Goal: Task Accomplishment & Management: Use online tool/utility

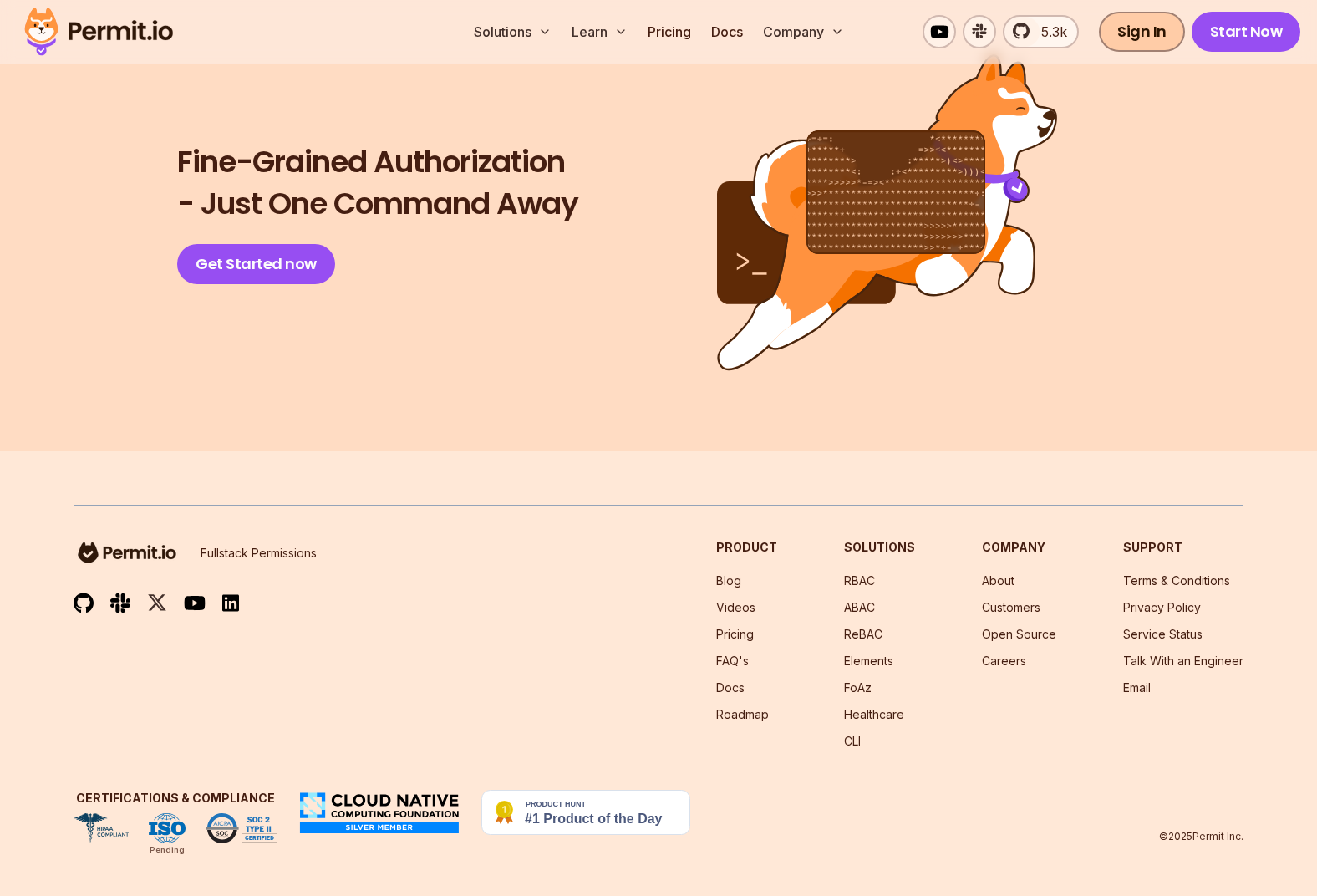
click at [1128, 33] on link "Sign In" at bounding box center [1141, 32] width 86 height 40
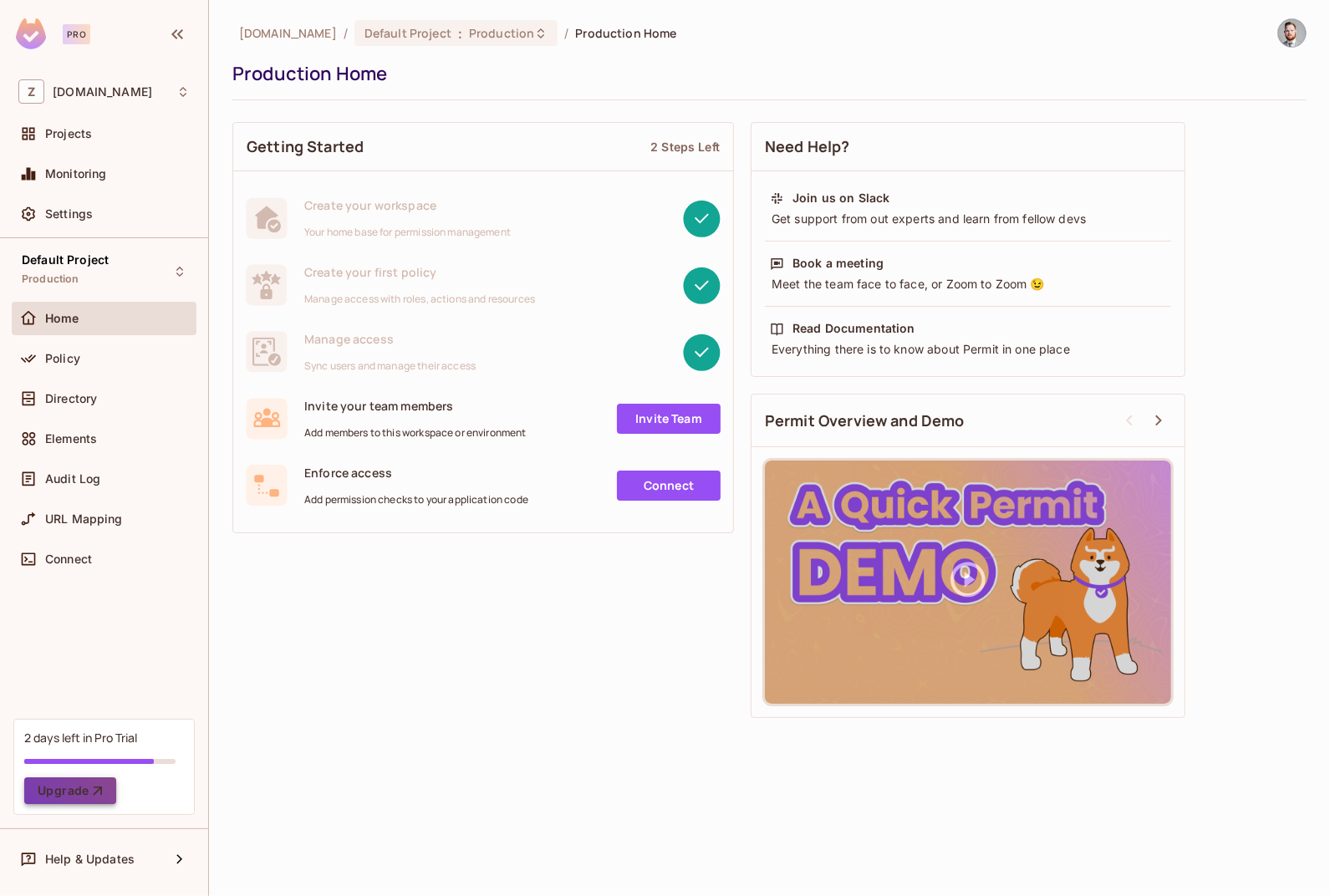
click at [75, 796] on button "Upgrade" at bounding box center [70, 789] width 92 height 26
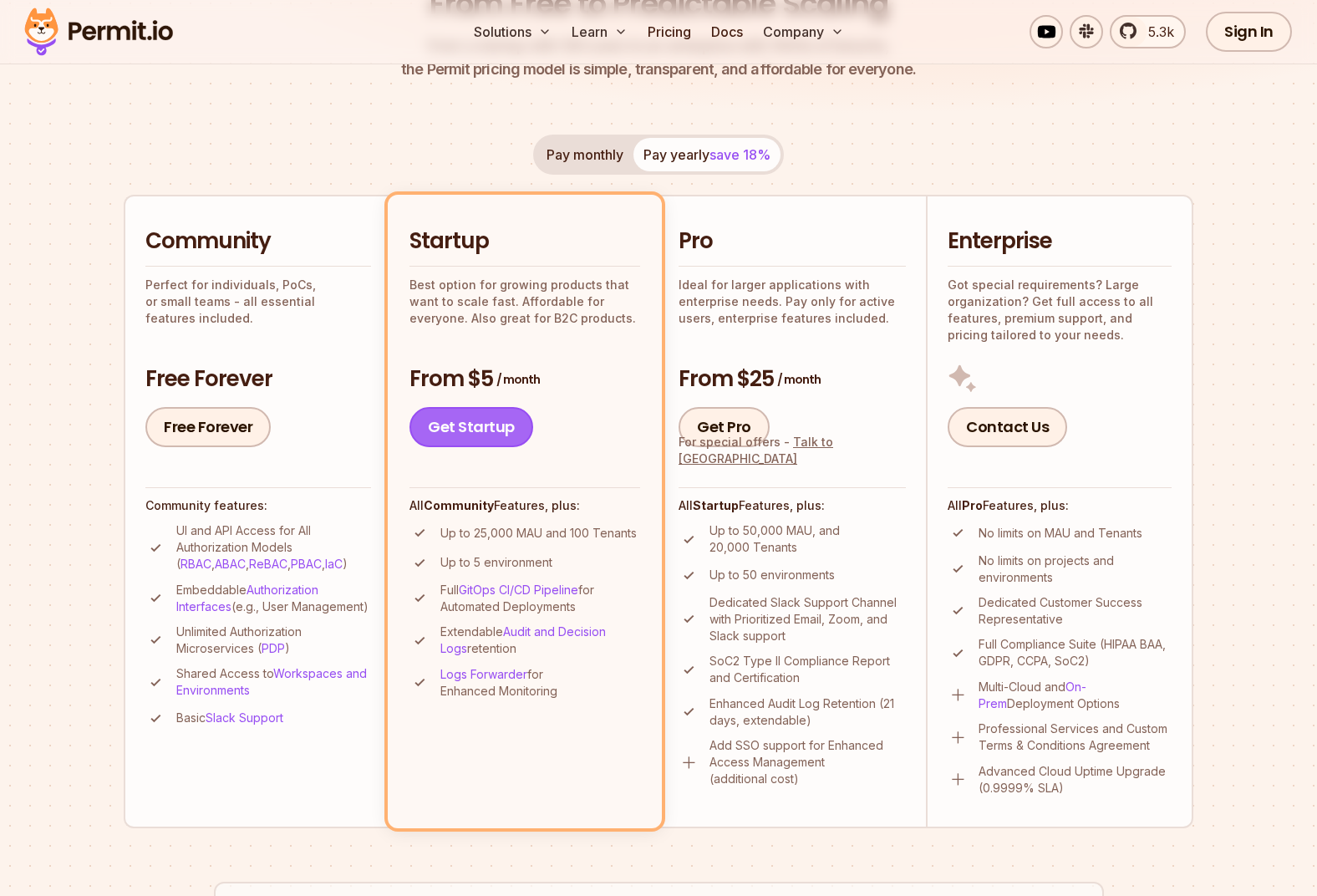
click at [469, 423] on link "Get Startup" at bounding box center [471, 427] width 124 height 40
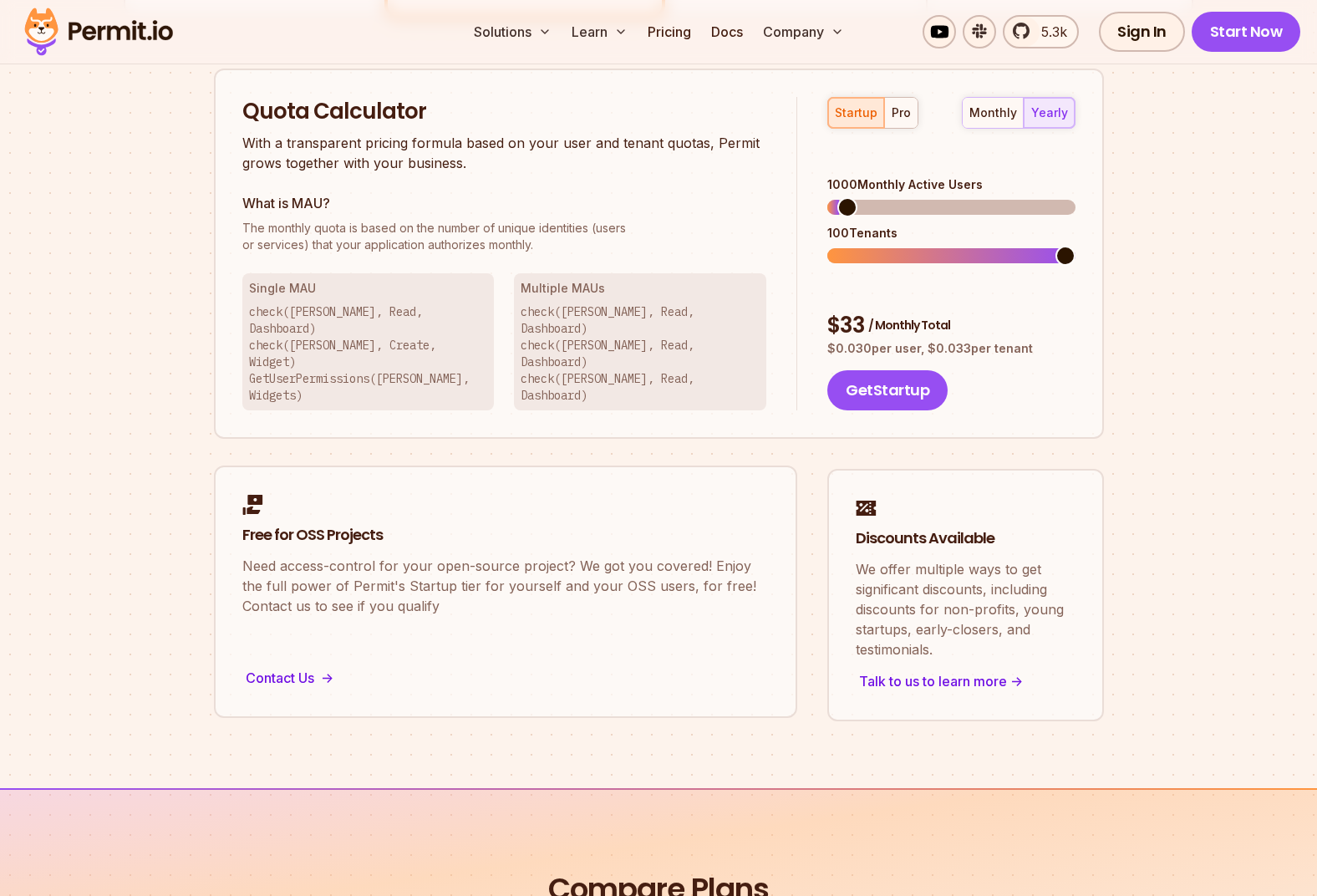
scroll to position [1065, 0]
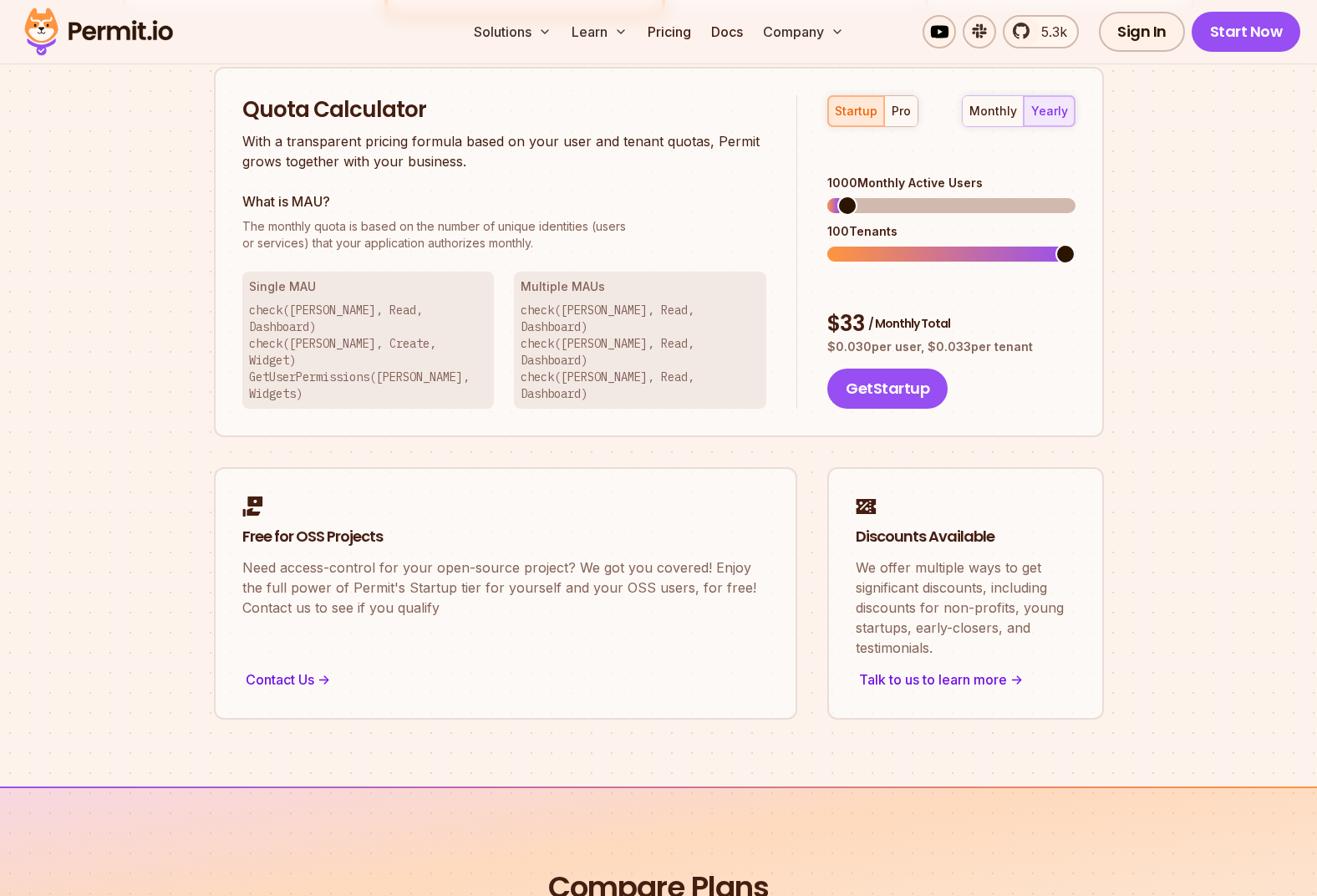
click at [978, 112] on div "monthly" at bounding box center [994, 111] width 48 height 17
click at [853, 244] on span at bounding box center [862, 253] width 20 height 20
click at [827, 195] on span at bounding box center [836, 205] width 20 height 20
click at [887, 369] on button "Get Startup" at bounding box center [887, 388] width 120 height 40
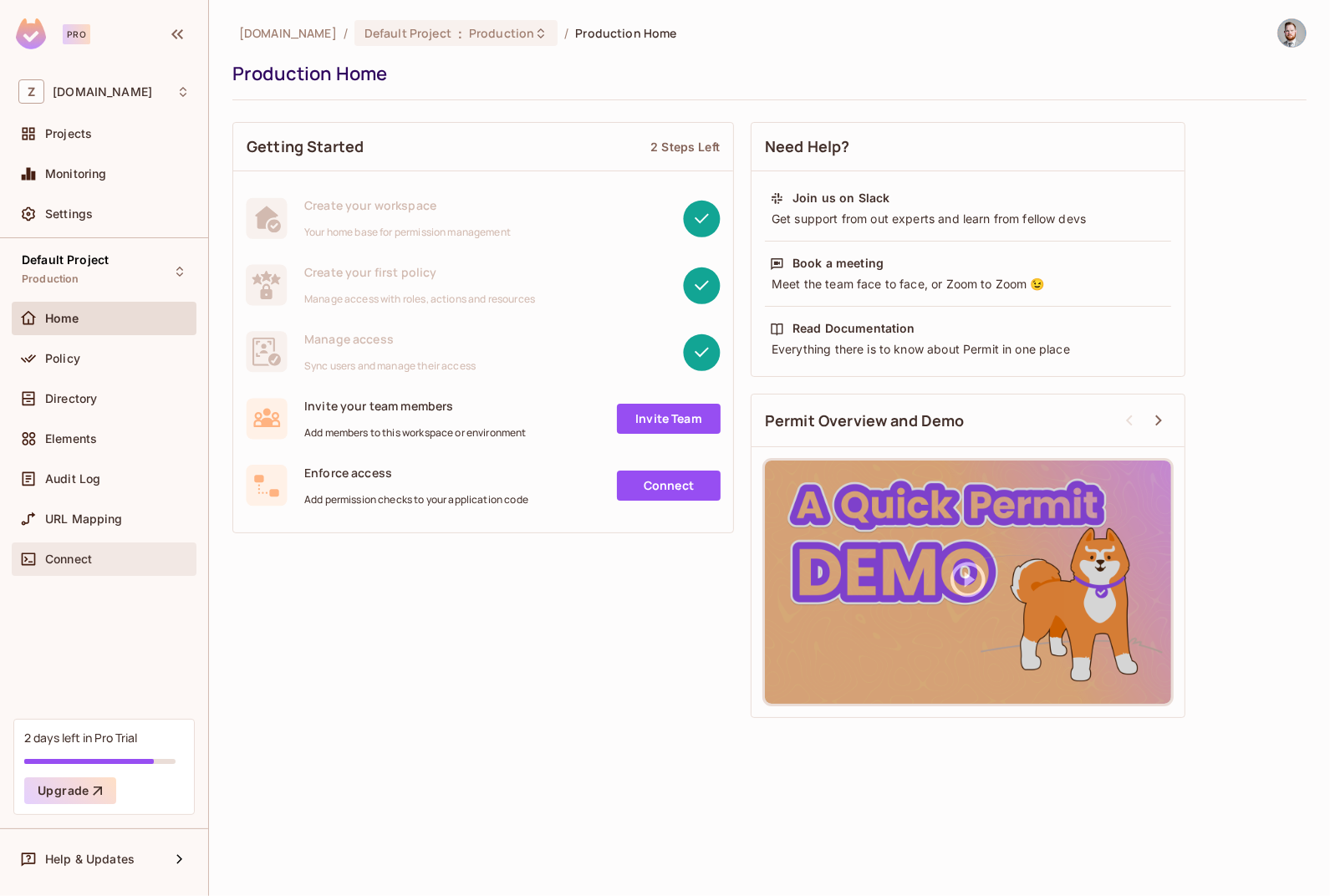
click at [88, 554] on span "Connect" at bounding box center [68, 559] width 47 height 14
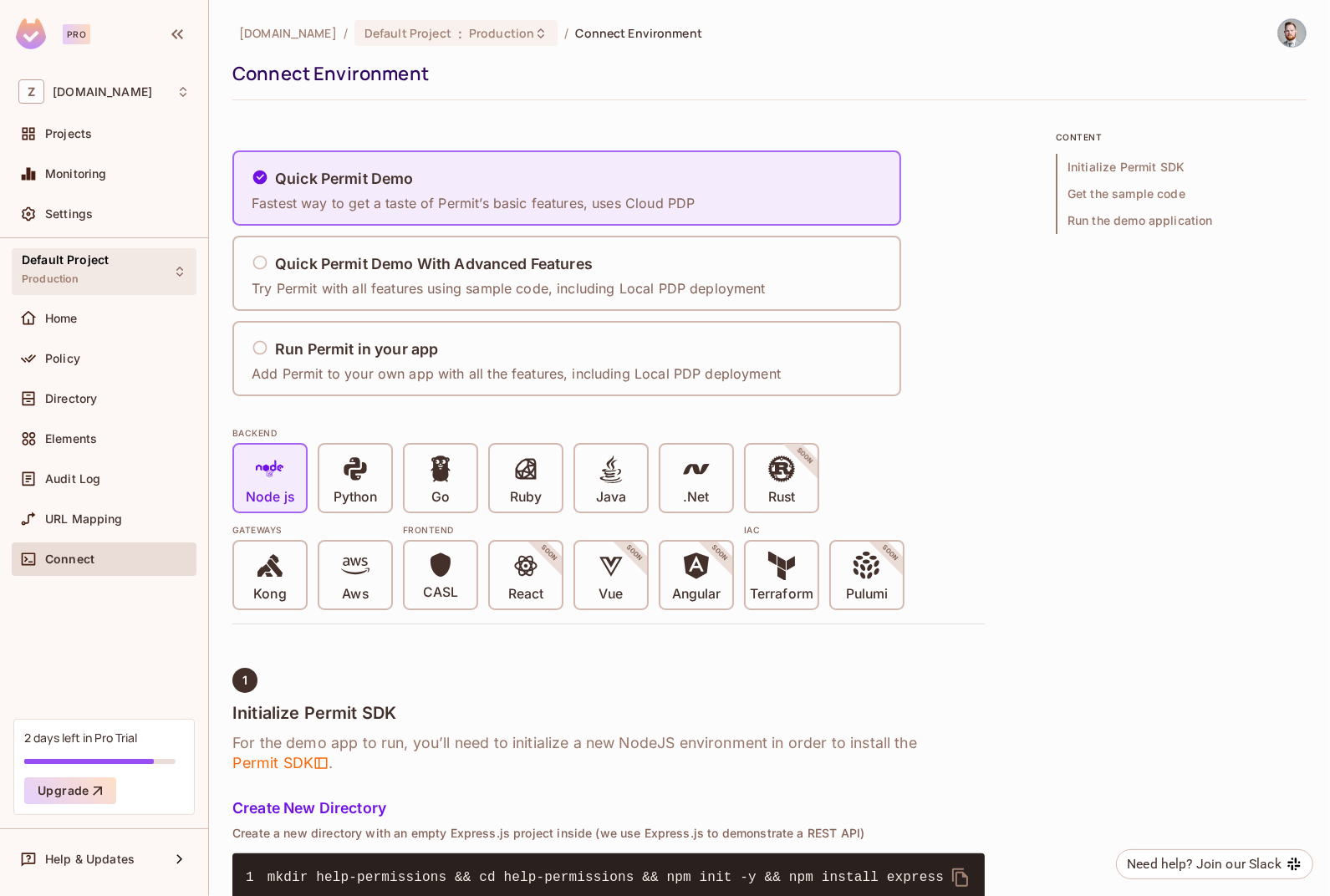
click at [125, 263] on div "Default Project Production" at bounding box center [104, 271] width 184 height 46
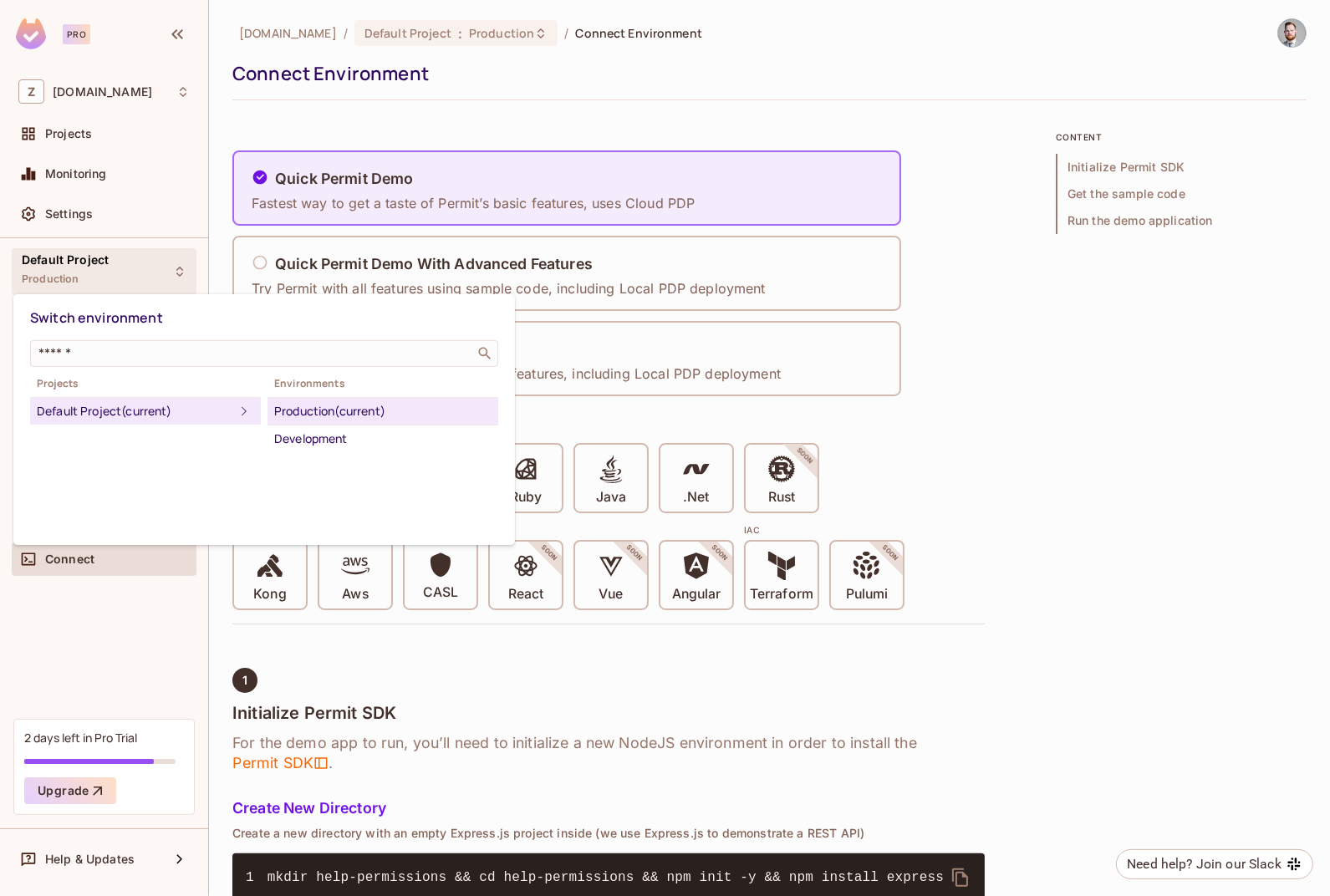
click at [179, 410] on div "Default Project (current)" at bounding box center [135, 410] width 197 height 20
click at [975, 179] on div at bounding box center [665, 448] width 1330 height 896
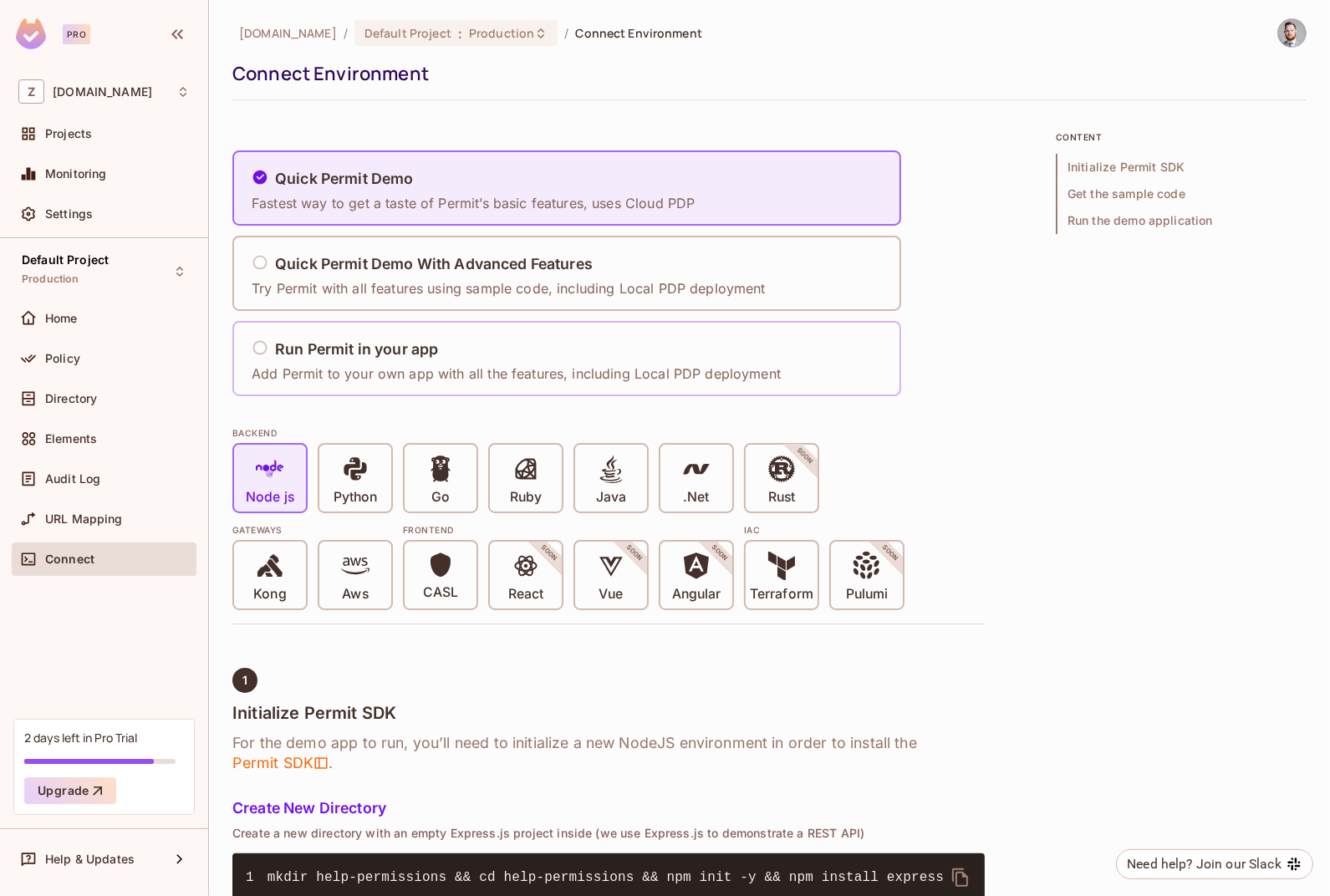
click at [355, 344] on h5 "Run Permit in your app" at bounding box center [356, 349] width 163 height 17
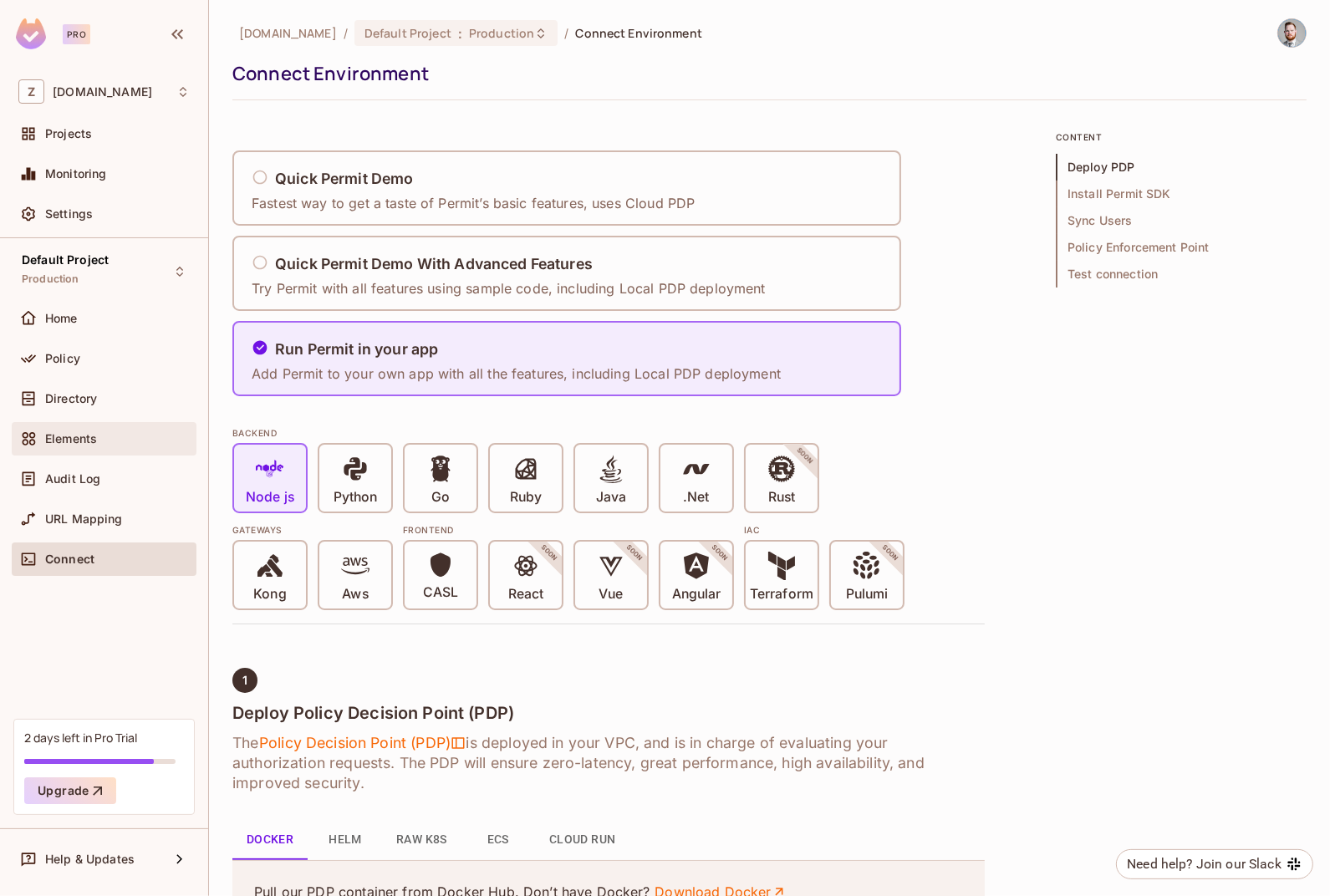
click at [98, 441] on div "Elements" at bounding box center [117, 439] width 144 height 14
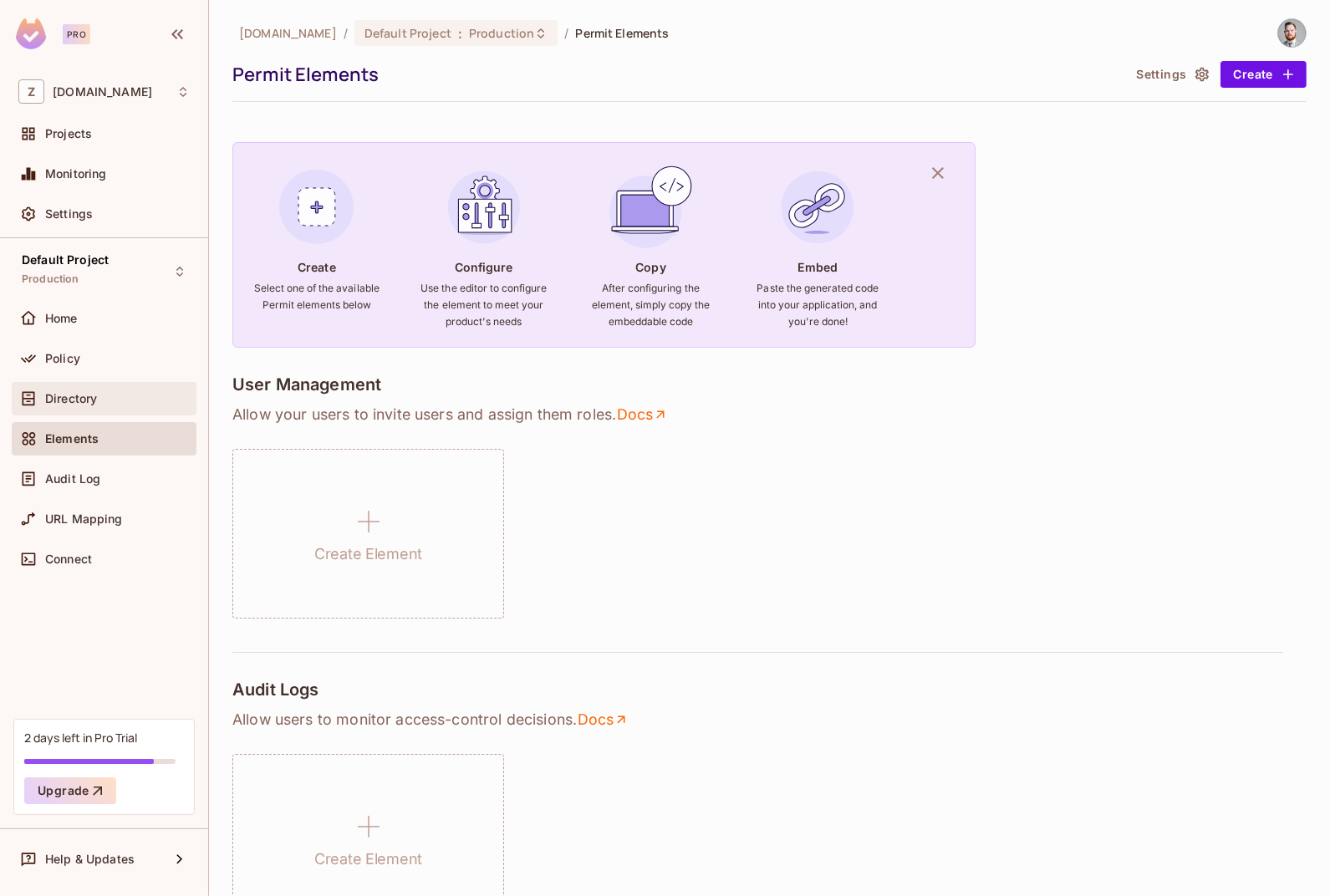
click at [89, 404] on span "Directory" at bounding box center [71, 399] width 52 height 14
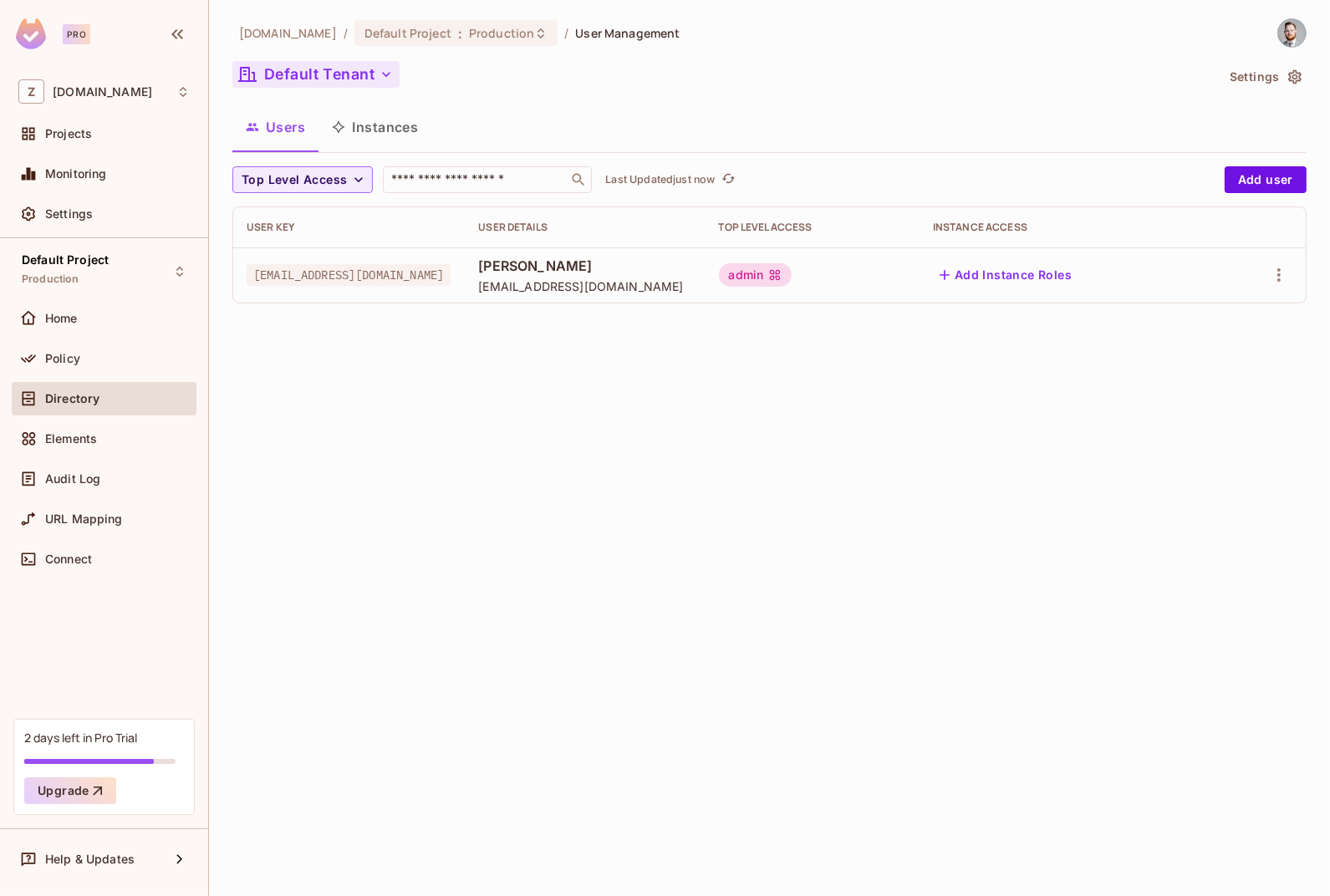
click at [347, 73] on button "Default Tenant" at bounding box center [316, 73] width 167 height 26
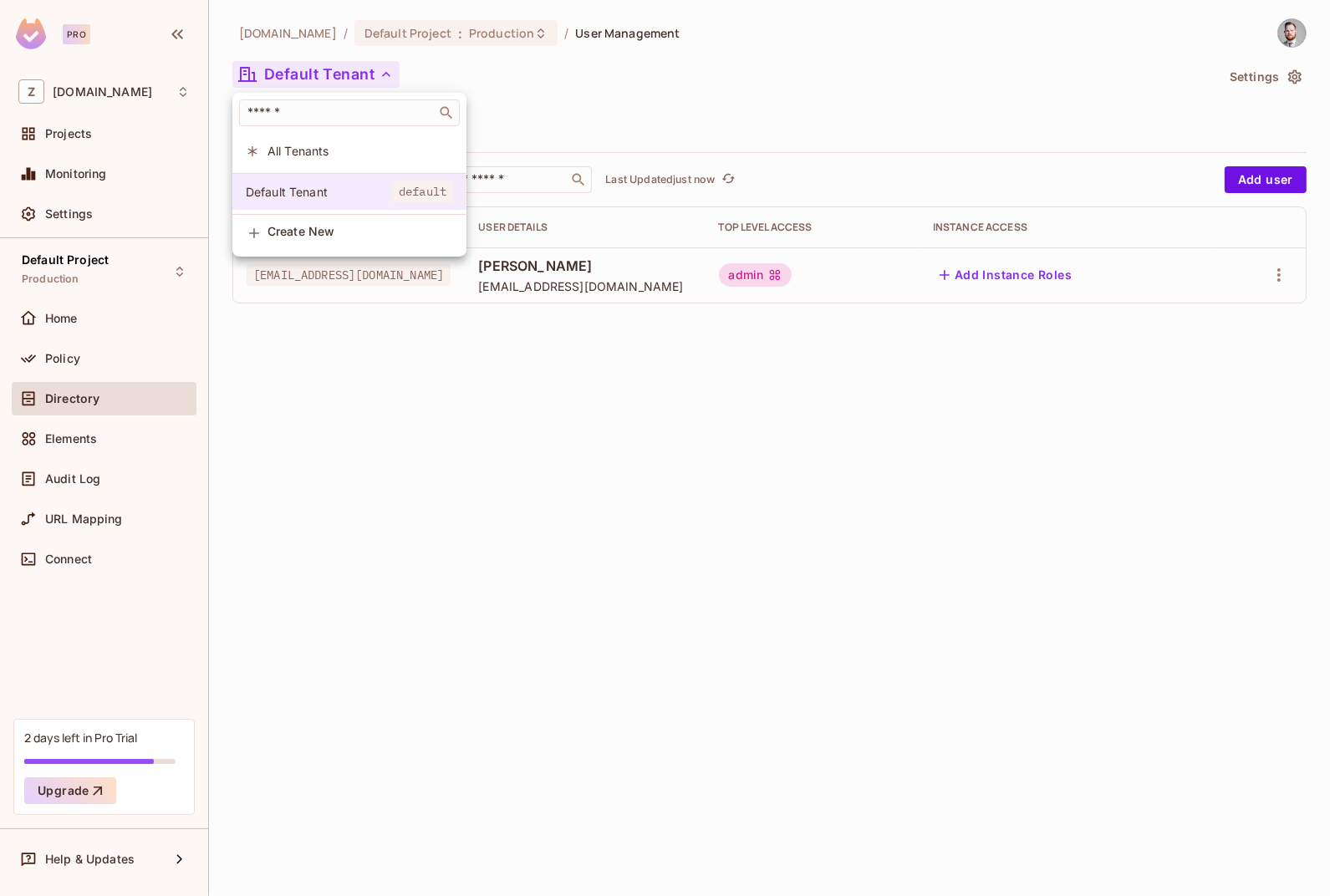
click at [435, 193] on span "default" at bounding box center [422, 190] width 61 height 21
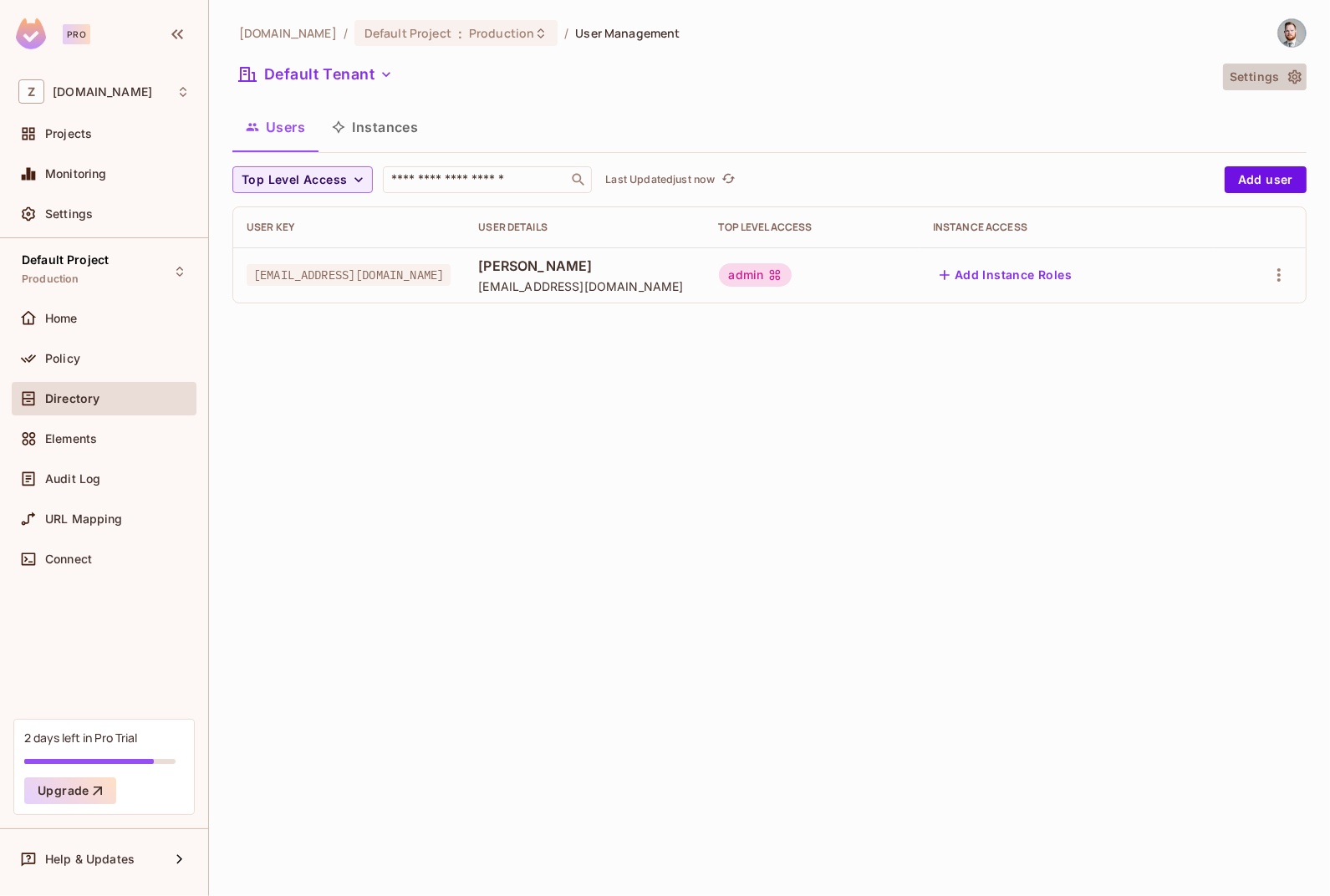
click at [1303, 84] on button "Settings" at bounding box center [1264, 76] width 84 height 26
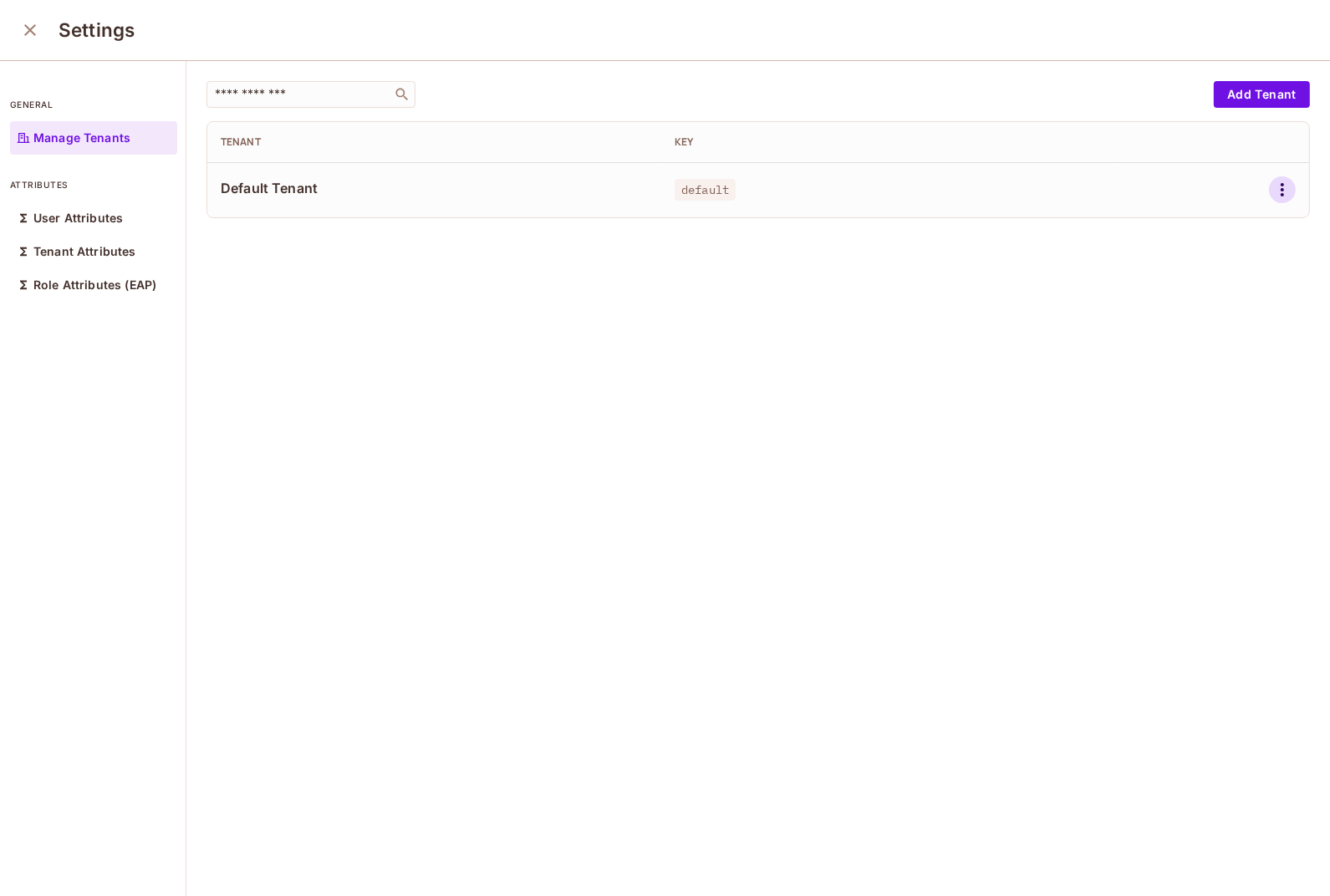
click at [1272, 192] on icon "button" at bounding box center [1281, 189] width 20 height 20
click at [1193, 232] on li "Edit" at bounding box center [1184, 228] width 148 height 37
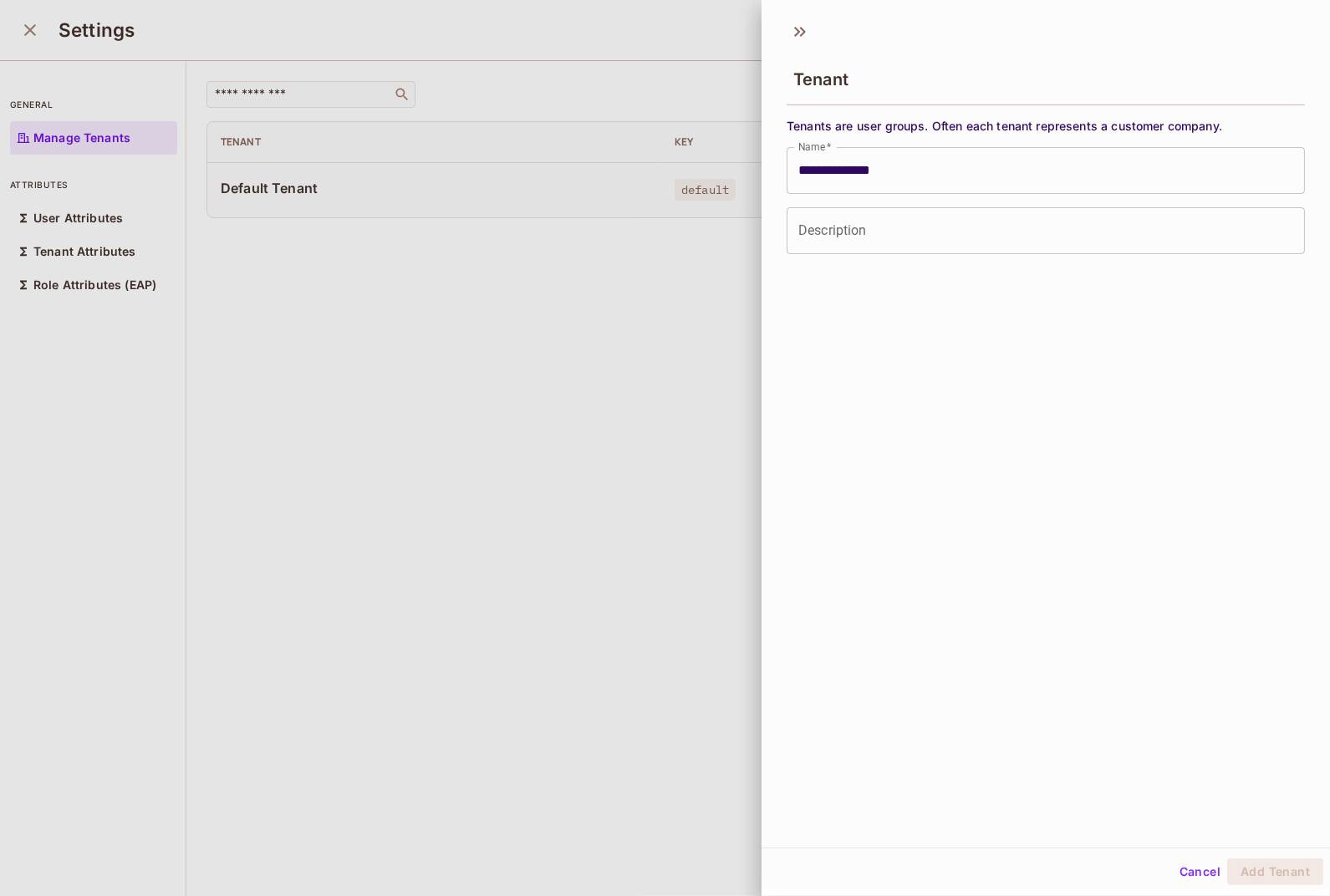
click at [892, 179] on input "**********" at bounding box center [1045, 170] width 518 height 47
click at [1251, 868] on button "Add Tenant" at bounding box center [1275, 870] width 96 height 26
type input "**********"
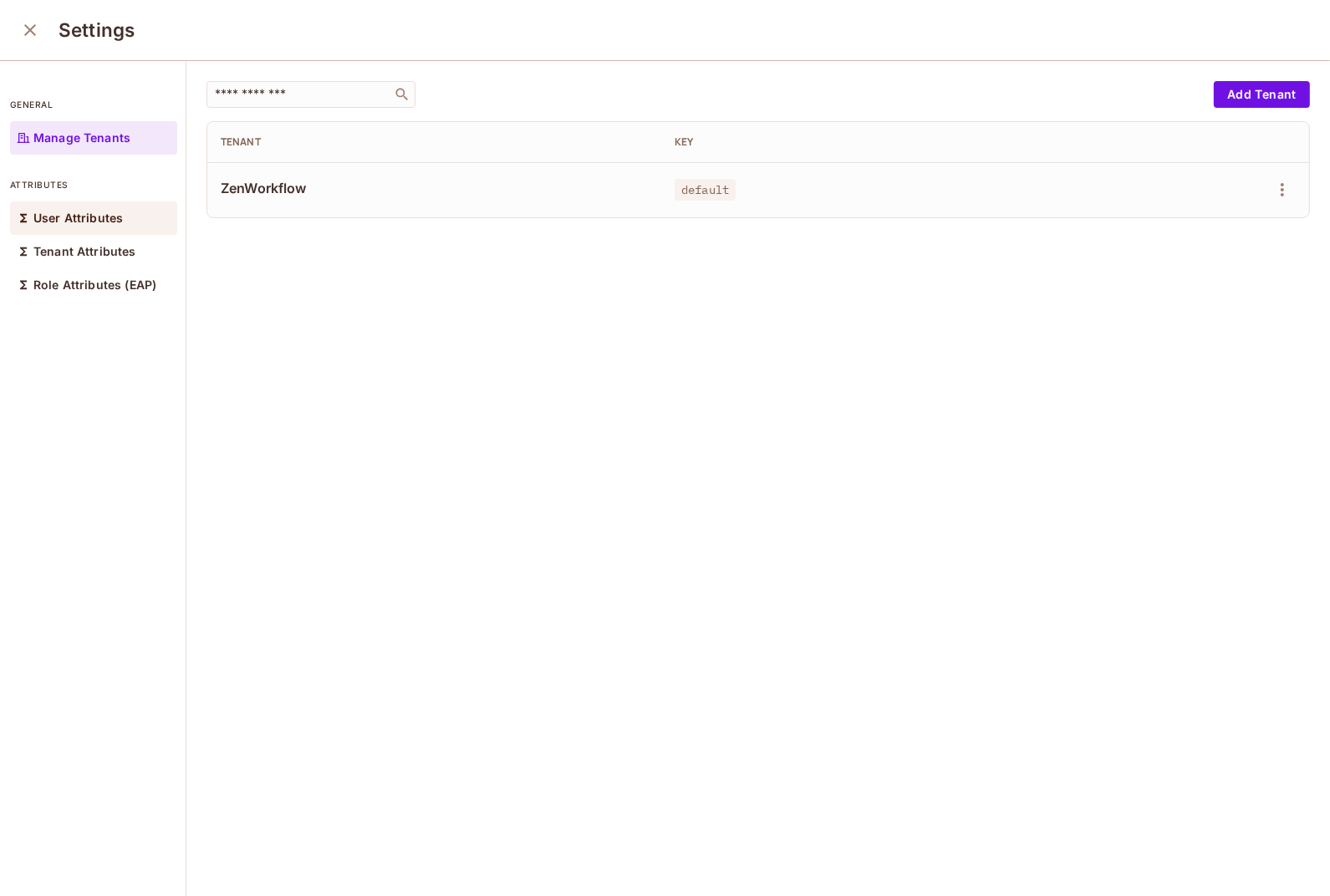
click at [117, 210] on div "User Attributes" at bounding box center [94, 218] width 167 height 33
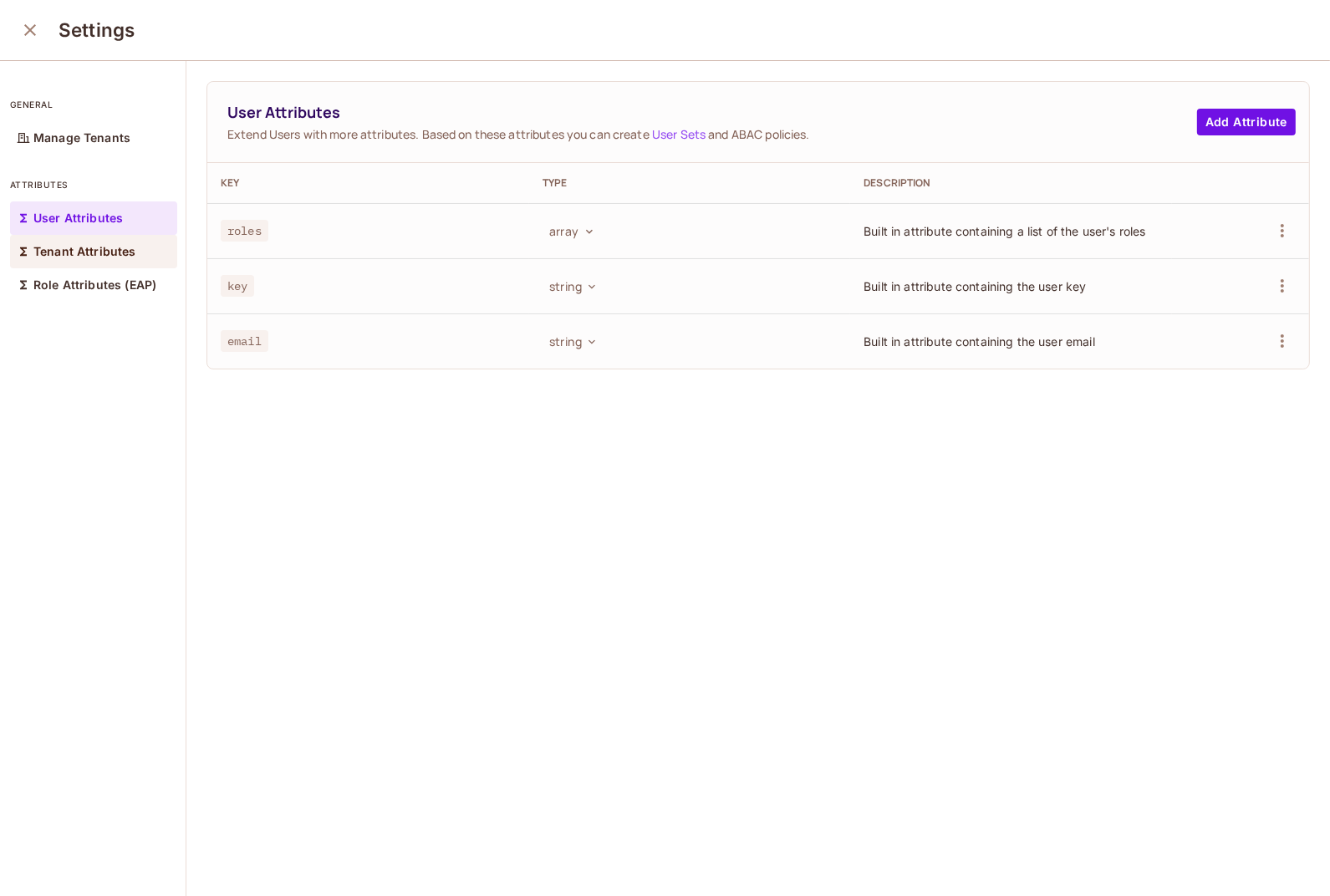
click at [114, 255] on p "Tenant Attributes" at bounding box center [85, 252] width 102 height 14
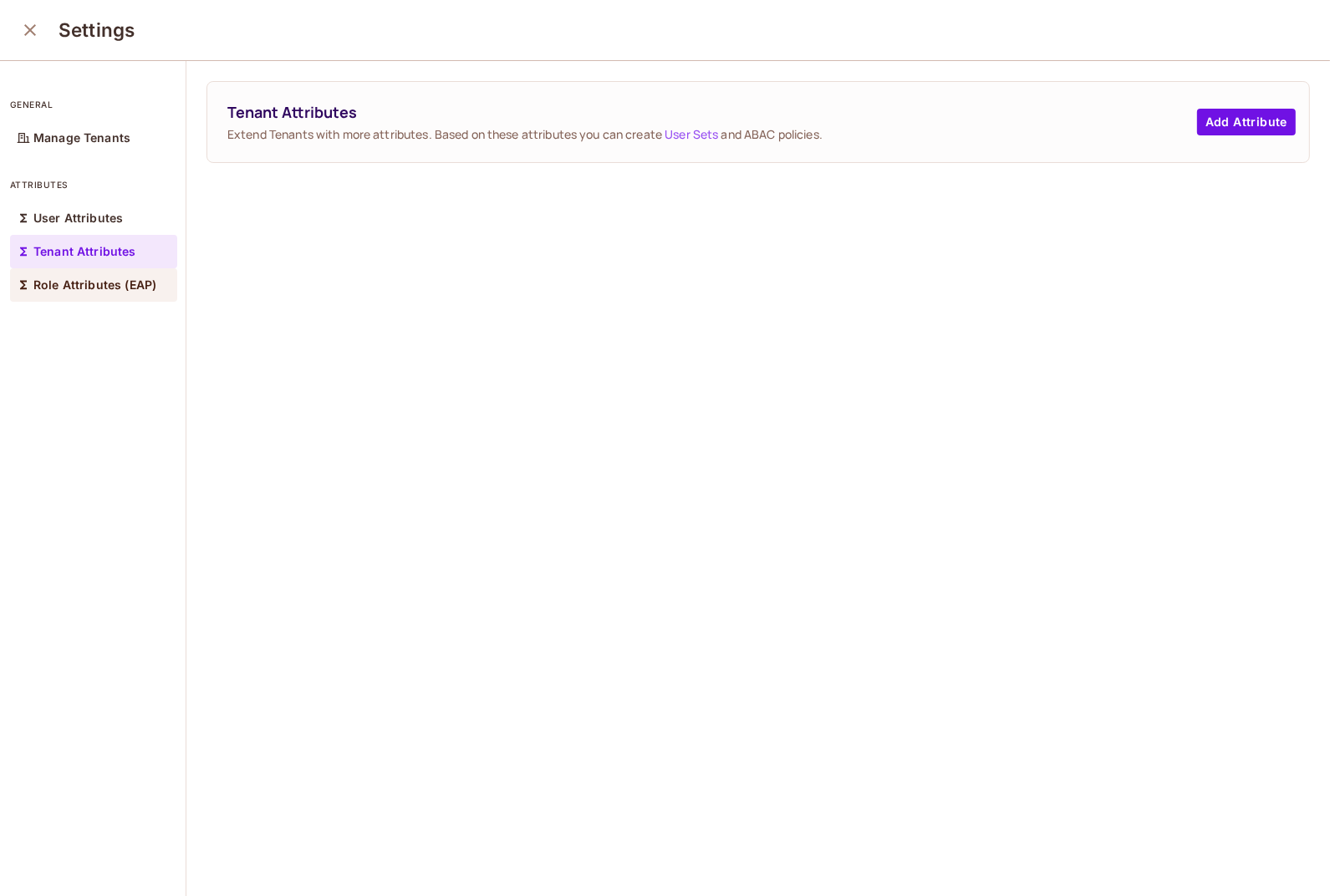
click at [110, 284] on p "Role Attributes (EAP)" at bounding box center [95, 285] width 123 height 14
click at [33, 32] on icon "close" at bounding box center [29, 29] width 20 height 20
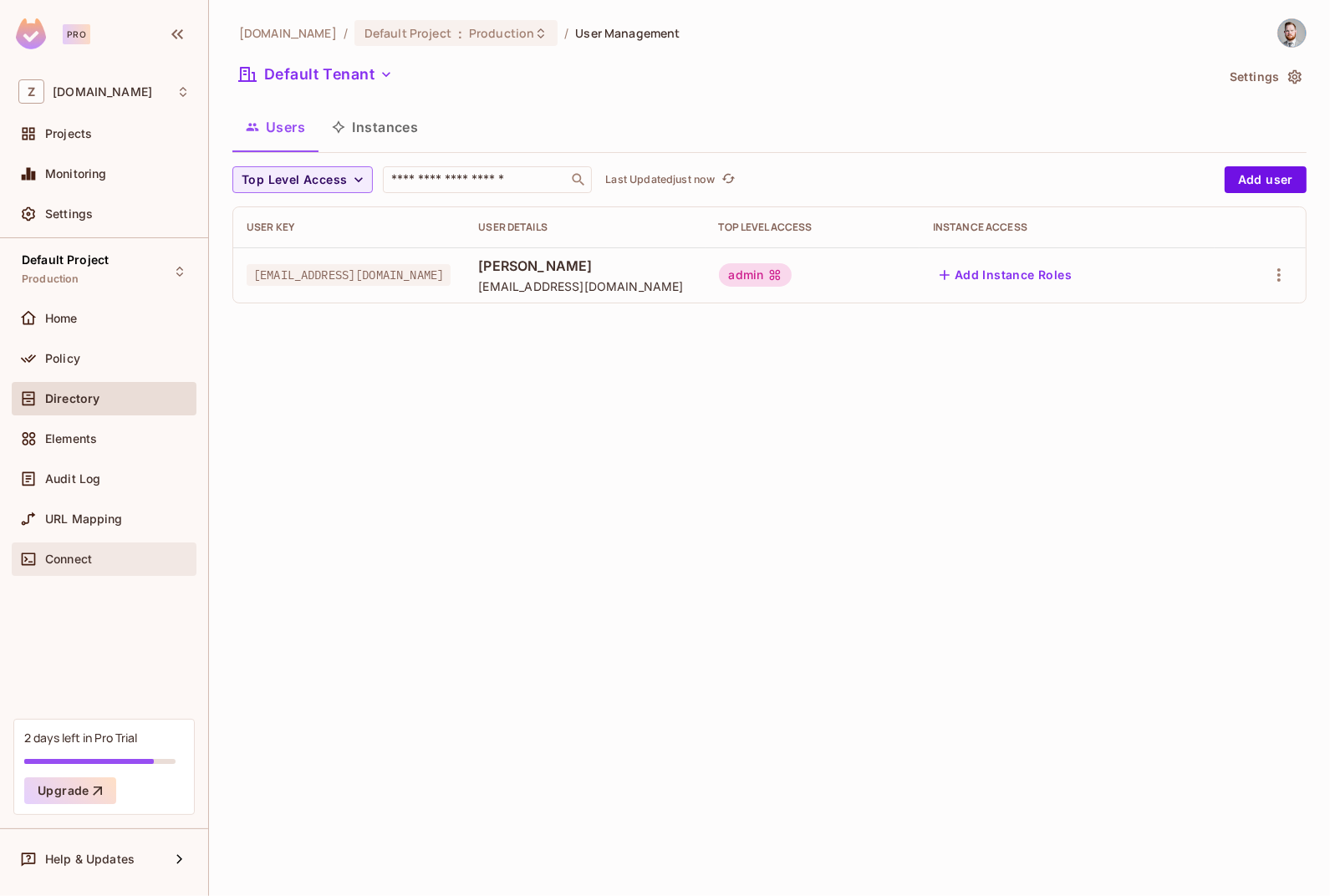
click at [69, 560] on span "Connect" at bounding box center [68, 559] width 47 height 14
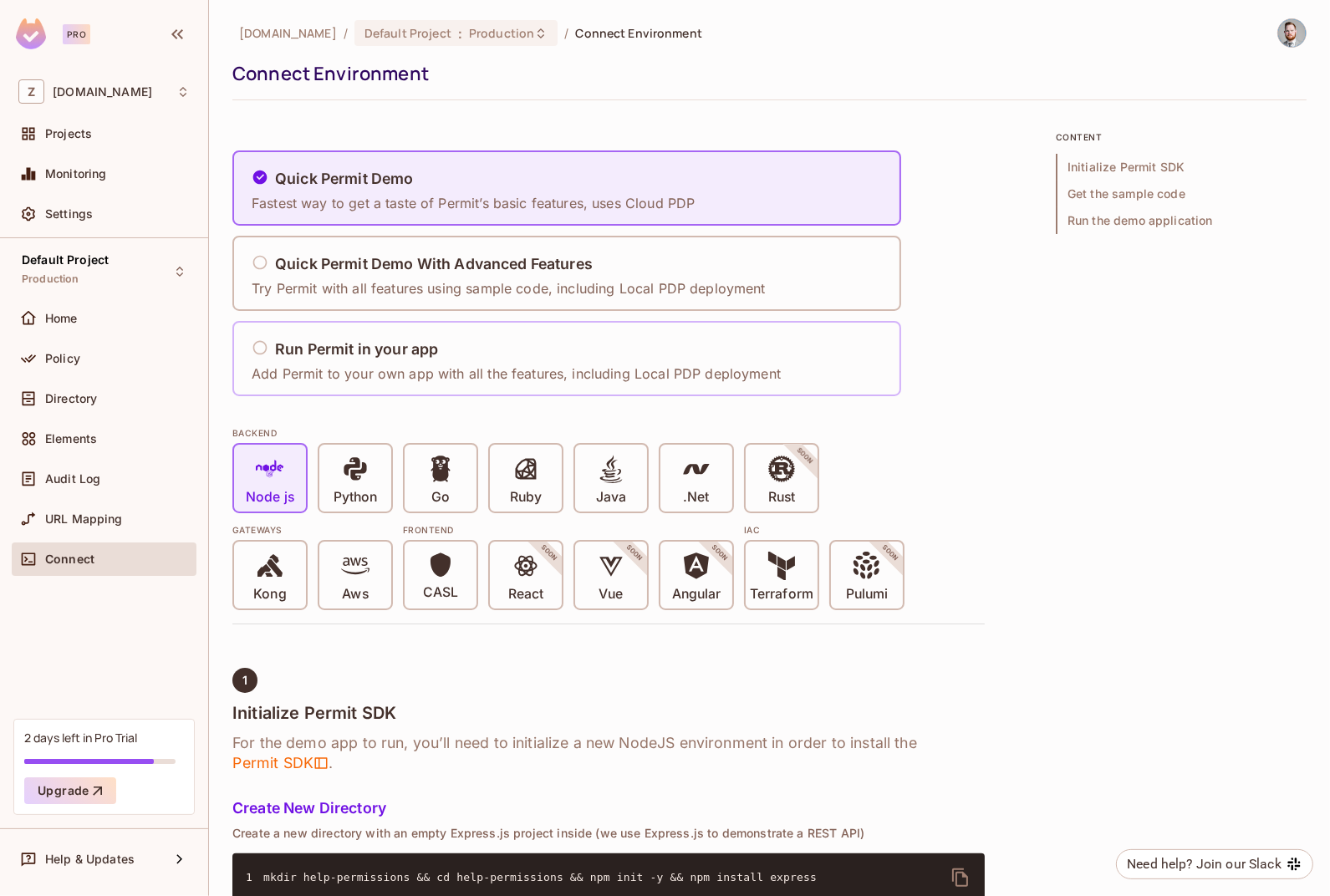
click at [569, 337] on div "Run Permit in your app Add Permit to your own app with all the features, includ…" at bounding box center [516, 359] width 529 height 49
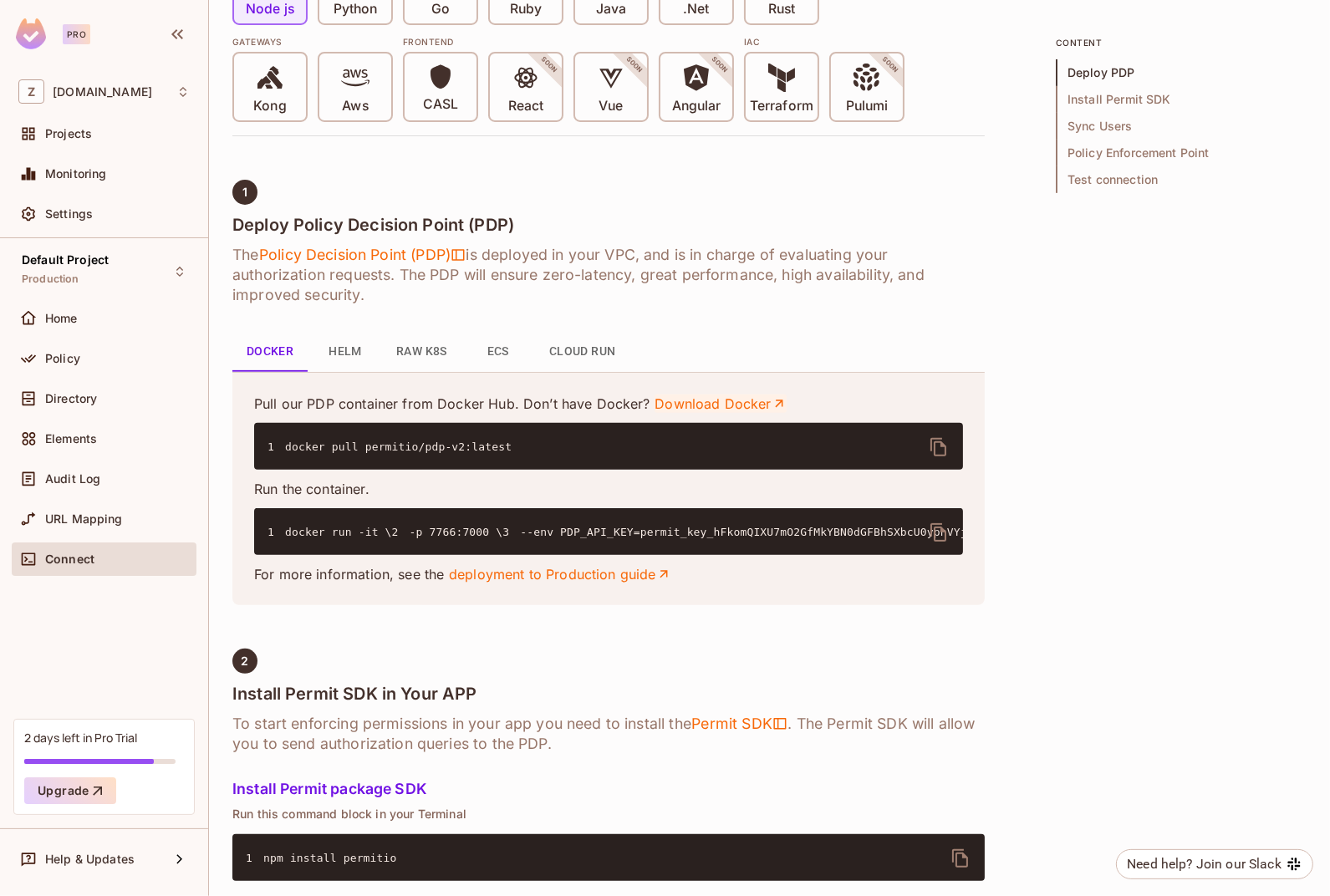
scroll to position [501, 0]
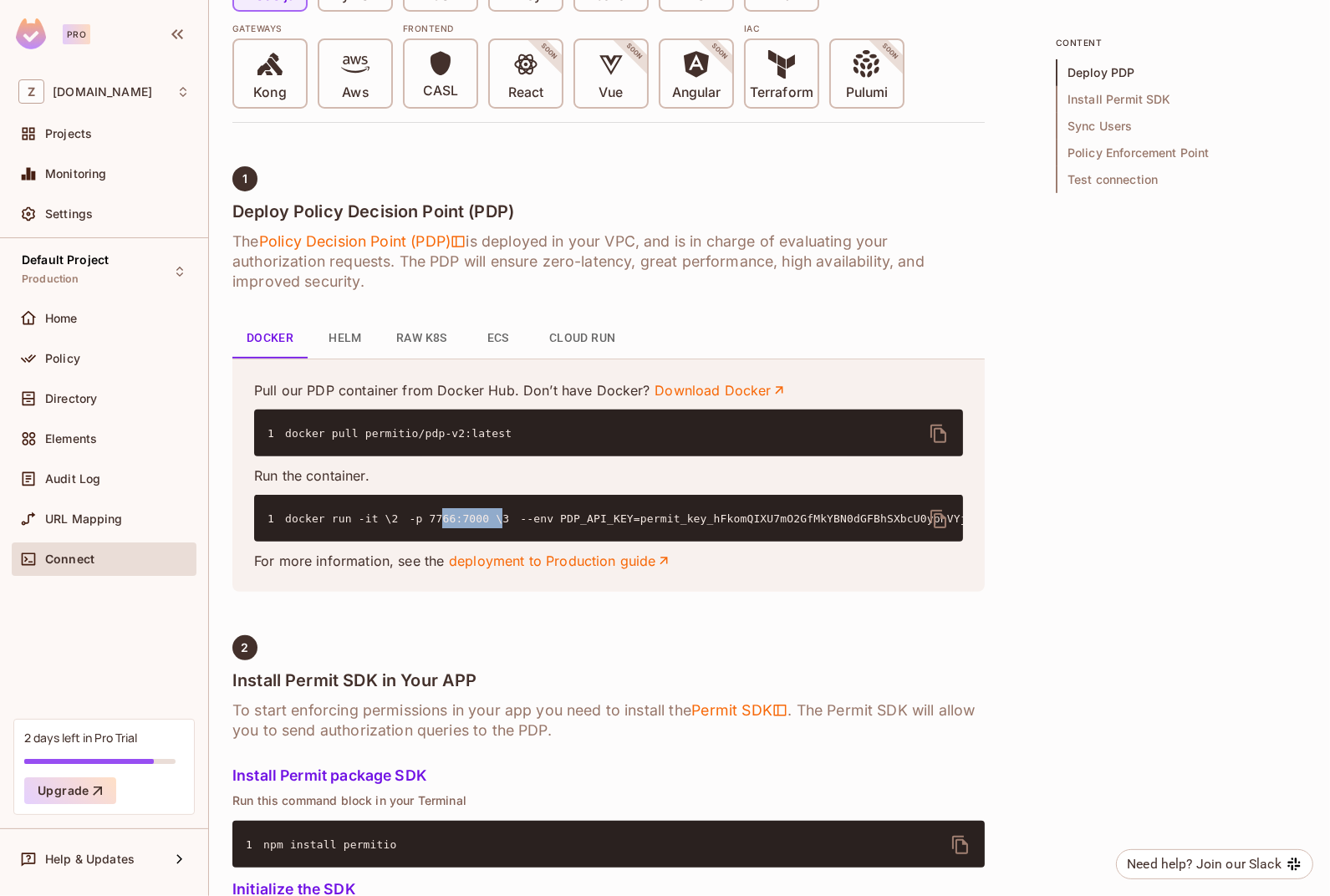
drag, startPoint x: 313, startPoint y: 537, endPoint x: 372, endPoint y: 544, distance: 59.4
click at [372, 541] on pre "1 docker run -it \ 2 -p 7766:7000 \ 3 --env PDP_API_KEY=permit_key_hFkomQIXU7mO…" at bounding box center [609, 518] width 709 height 47
copy code "7766:7000"
drag, startPoint x: 407, startPoint y: 560, endPoint x: 978, endPoint y: 564, distance: 571.0
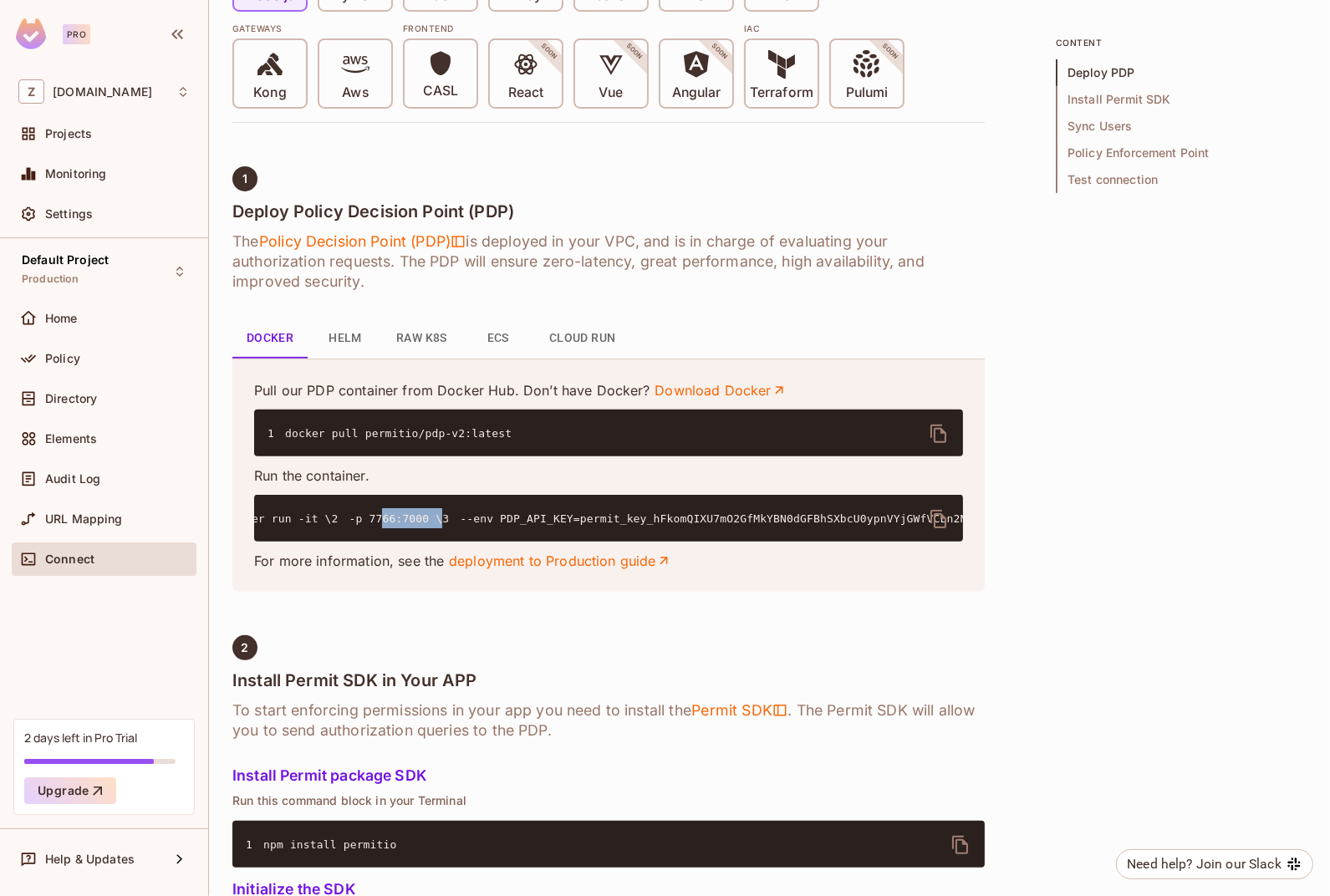
click at [977, 564] on div "Pull our PDP container from Docker Hub. Don’t have Docker? Download Docker 1 do…" at bounding box center [608, 474] width 752 height 233
copy code "permit_key_hFkomQIXU7mO2GfMkYBN0dGFBhSXbcU0ypnVYjGWfVCLn2NnNr0LdOmtpHCP77wUV65Z…"
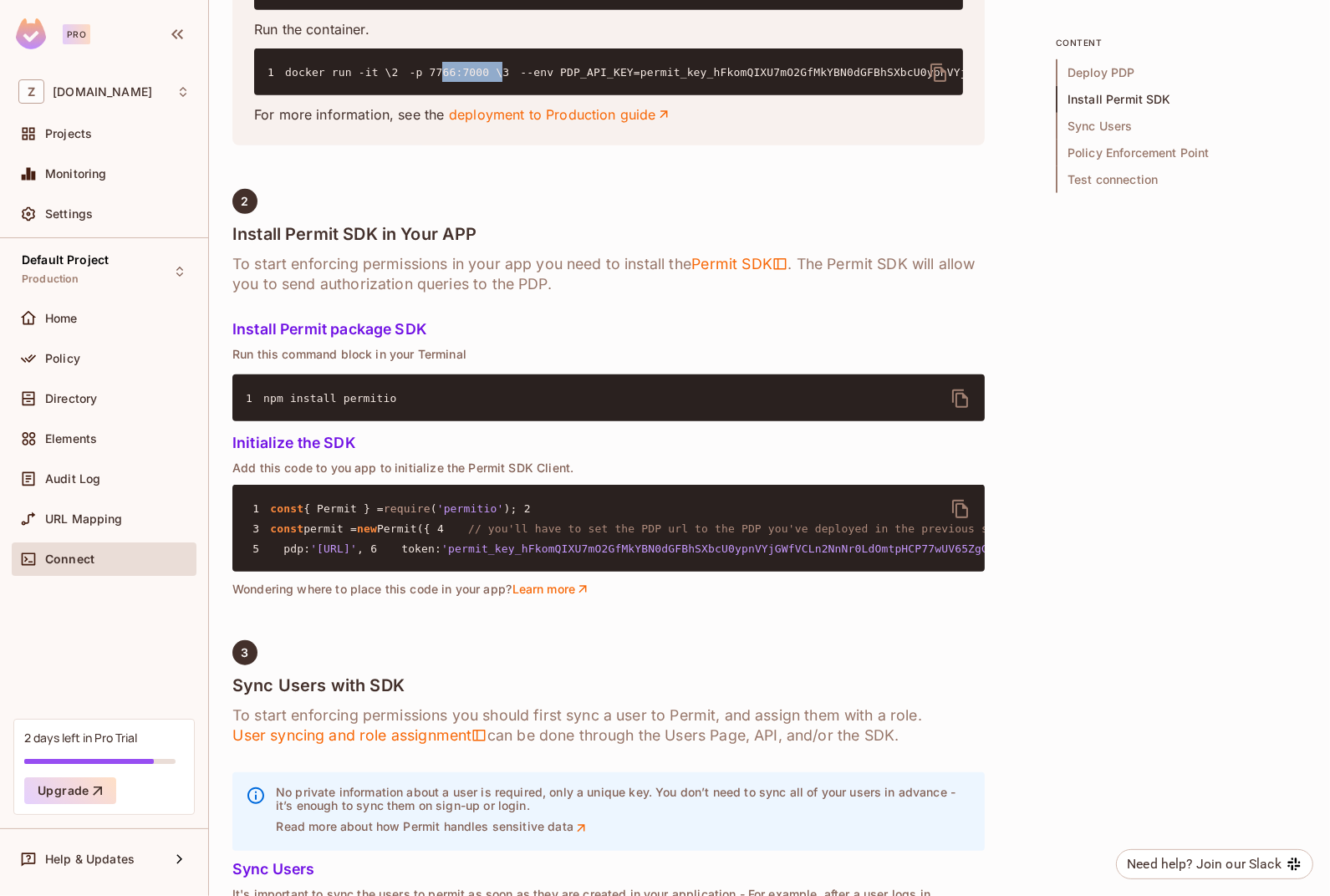
scroll to position [1003, 0]
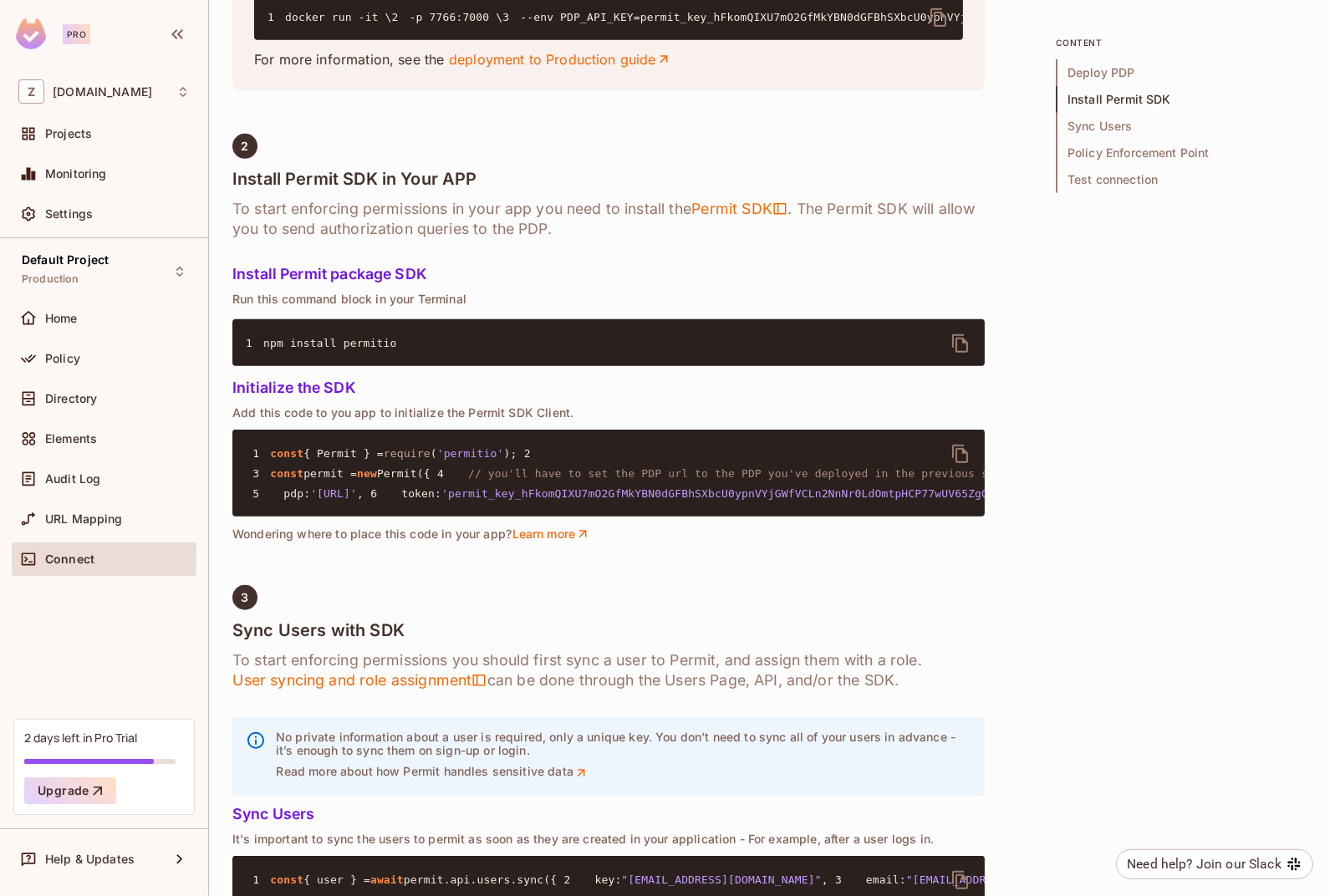
drag, startPoint x: 663, startPoint y: 309, endPoint x: 622, endPoint y: 307, distance: 41.0
click at [663, 239] on h6 "To start enforcing permissions in your app you need to install the Permit SDK .…" at bounding box center [608, 218] width 752 height 40
click at [82, 598] on div "Default Project Production Home Policy Directory Elements Audit Log URL Mapping…" at bounding box center [104, 478] width 208 height 480
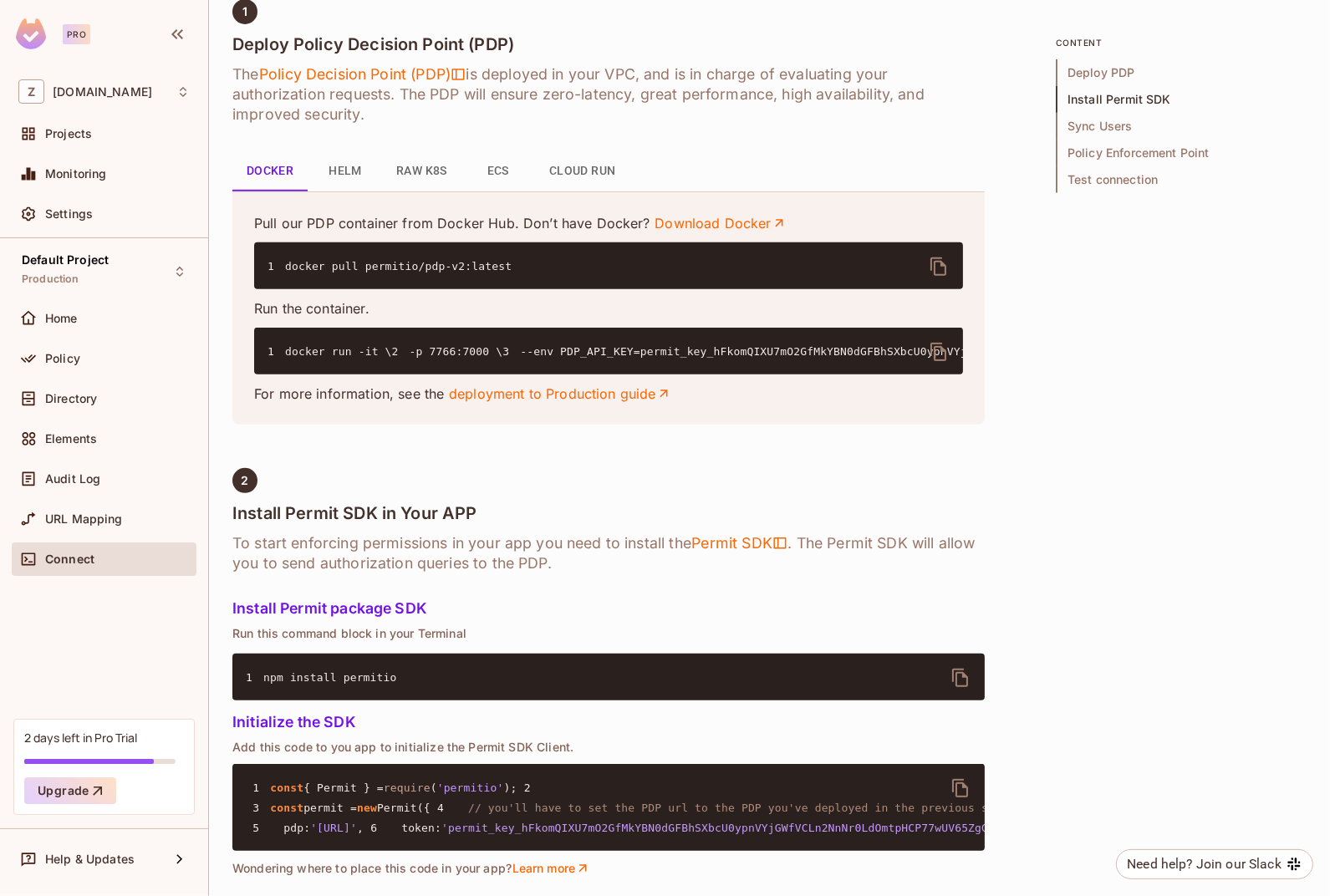
scroll to position [0, 60]
drag, startPoint x: 407, startPoint y: 390, endPoint x: 956, endPoint y: 390, distance: 549.0
click at [956, 375] on pre "1 docker run -it \ 2 -p 7766:7000 \ 3 --env PDP_API_KEY=permit_key_hFkomQIXU7mO…" at bounding box center [609, 351] width 709 height 47
copy code "permit_key_hFkomQIXU7mO2GfMkYBN0dGFBhSXbcU0ypnVYjGWfVCLn2NnNr0LdOmtpHCP77wUV65Z…"
click at [927, 358] on code "1 docker run -it \ 2 -p 7766:7000 \ 3 --env PDP_API_KEY=permit_key_hFkomQIXU7mO…" at bounding box center [888, 351] width 1362 height 13
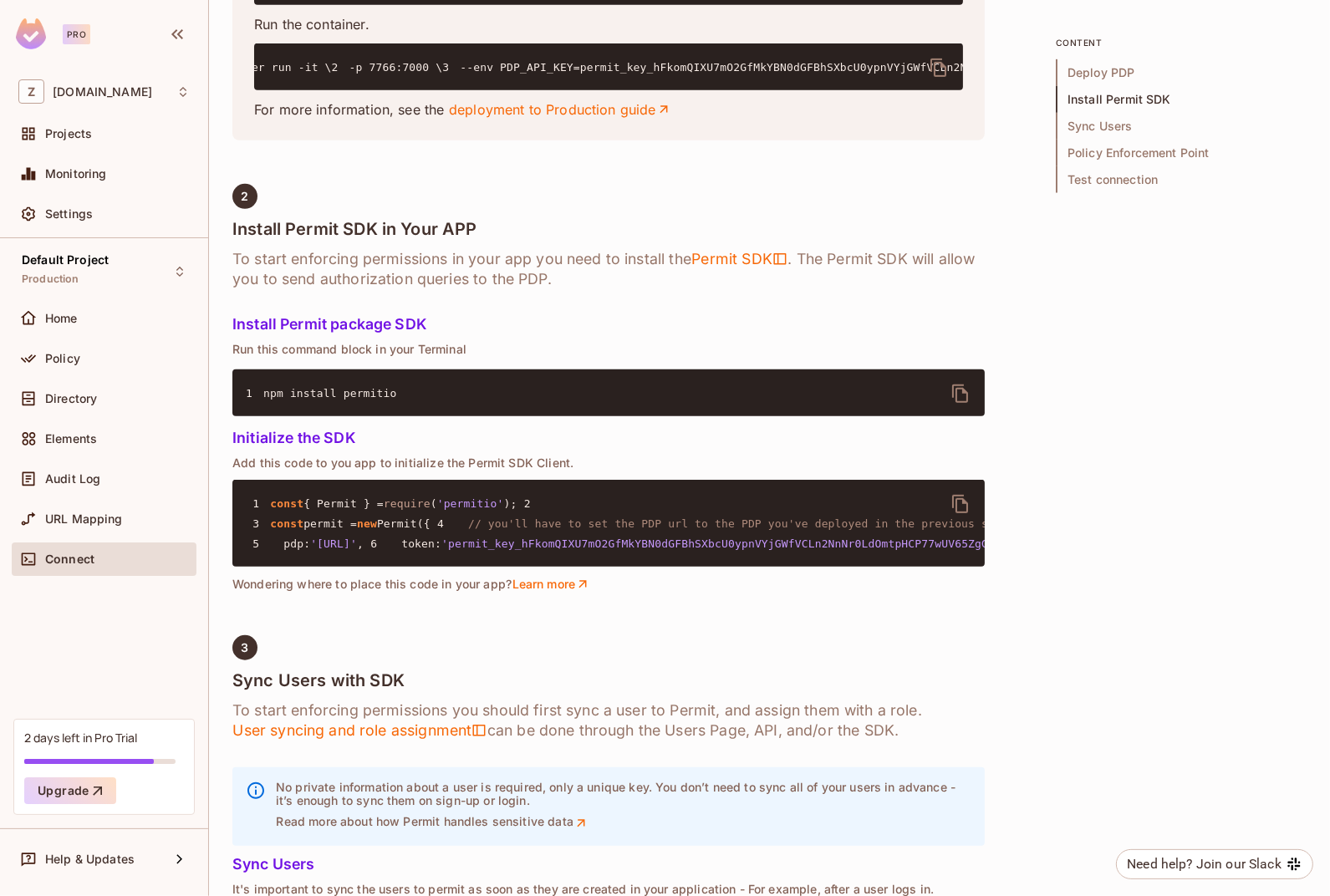
scroll to position [1036, 0]
